Goal: Obtain resource: Obtain resource

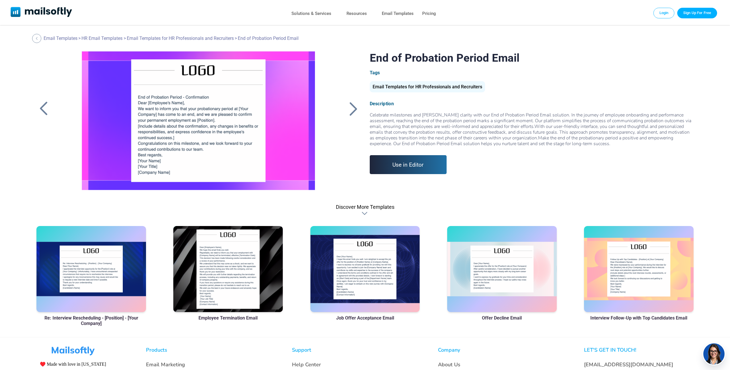
click at [357, 106] on div at bounding box center [353, 108] width 14 height 15
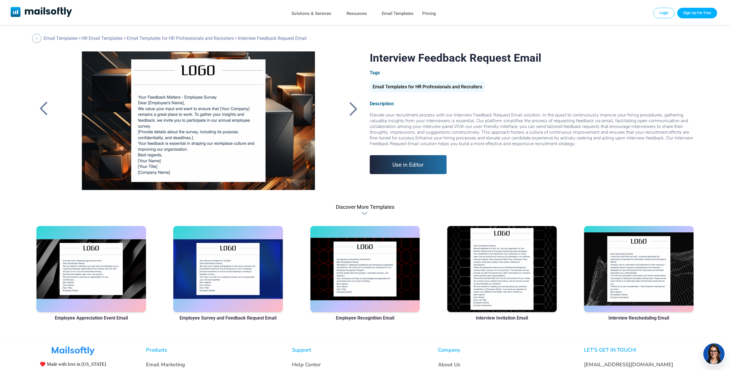
click at [46, 110] on div at bounding box center [43, 108] width 14 height 15
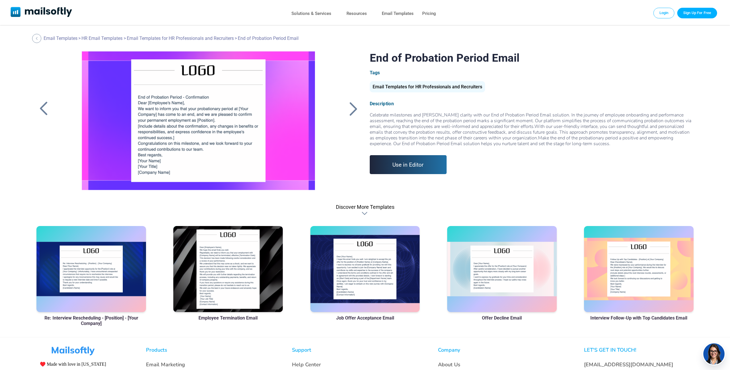
click at [401, 171] on link "Use in Editor" at bounding box center [408, 164] width 77 height 19
